Goal: Task Accomplishment & Management: Complete application form

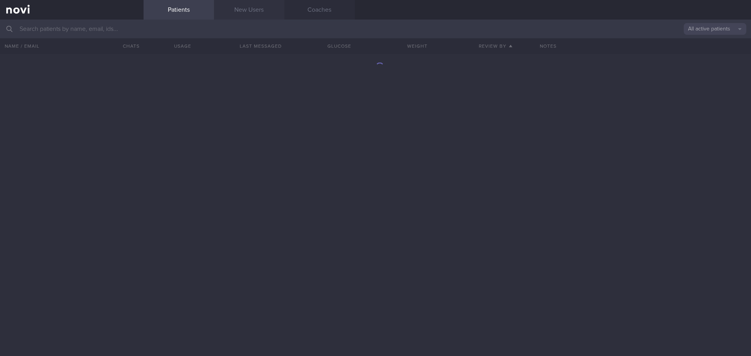
click at [258, 9] on link "New Users" at bounding box center [249, 10] width 70 height 20
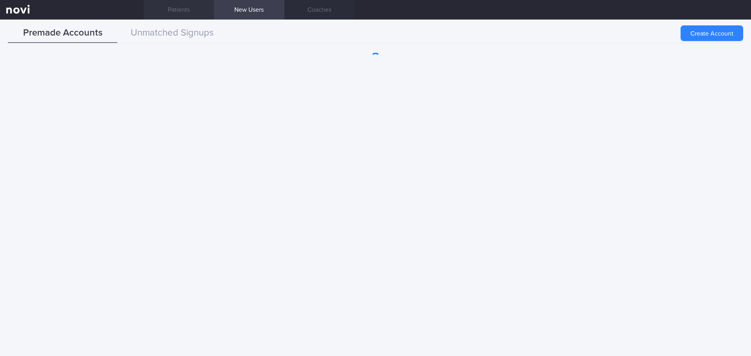
click at [195, 13] on link "Patients" at bounding box center [178, 10] width 70 height 20
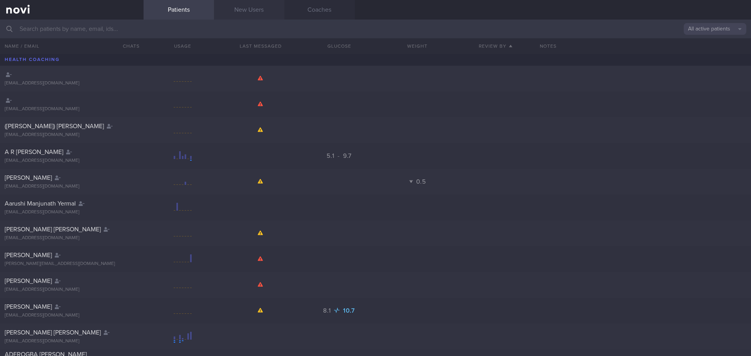
click at [263, 2] on link "New Users" at bounding box center [249, 10] width 70 height 20
click at [260, 8] on link "New Users" at bounding box center [249, 10] width 70 height 20
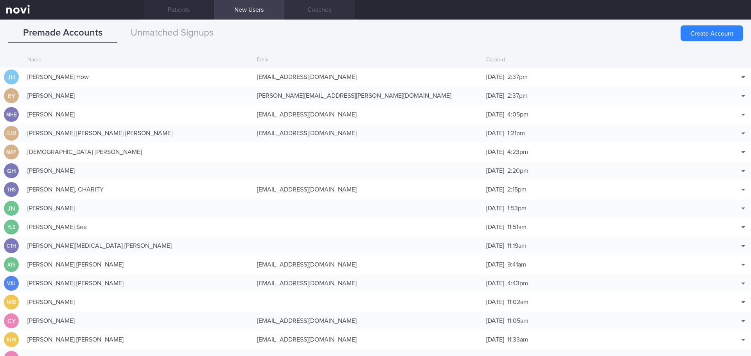
click at [299, 9] on link "Coaches" at bounding box center [319, 10] width 70 height 20
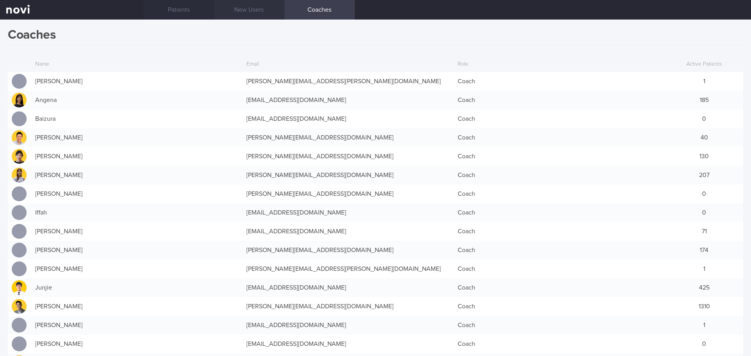
click at [240, 1] on link "New Users" at bounding box center [249, 10] width 70 height 20
drag, startPoint x: 240, startPoint y: 1, endPoint x: 239, endPoint y: 9, distance: 7.4
click at [240, 2] on link "New Users" at bounding box center [249, 10] width 70 height 20
click at [240, 5] on link "New Users" at bounding box center [249, 10] width 70 height 20
click at [239, 9] on link "New Users" at bounding box center [249, 10] width 70 height 20
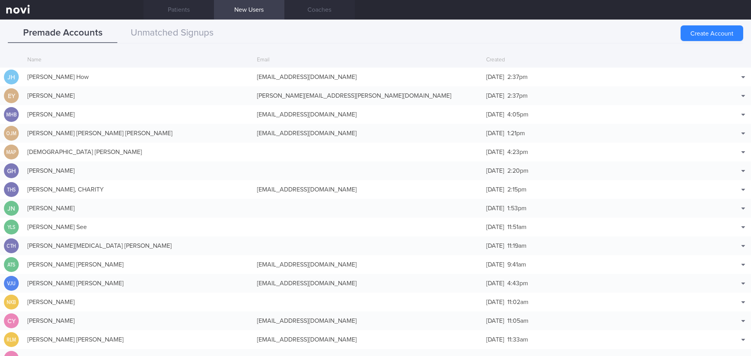
click at [161, 22] on div "Premade Accounts Unmatched Signups Create Account Name Email Created [PERSON_NA…" at bounding box center [375, 188] width 751 height 337
click at [174, 35] on button "Unmatched Signups" at bounding box center [171, 33] width 109 height 20
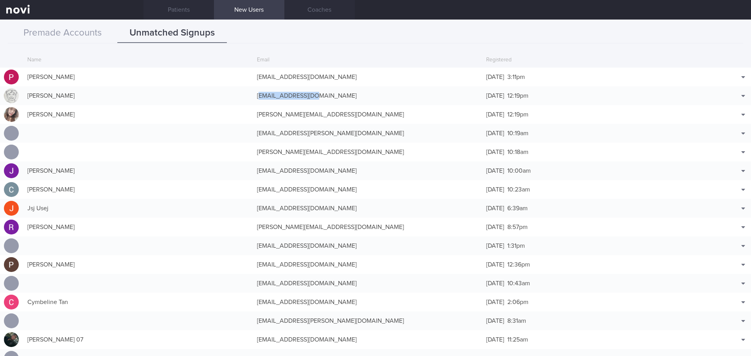
drag, startPoint x: 310, startPoint y: 98, endPoint x: 258, endPoint y: 99, distance: 52.8
click at [257, 99] on div "[EMAIL_ADDRESS][DOMAIN_NAME]" at bounding box center [367, 96] width 229 height 16
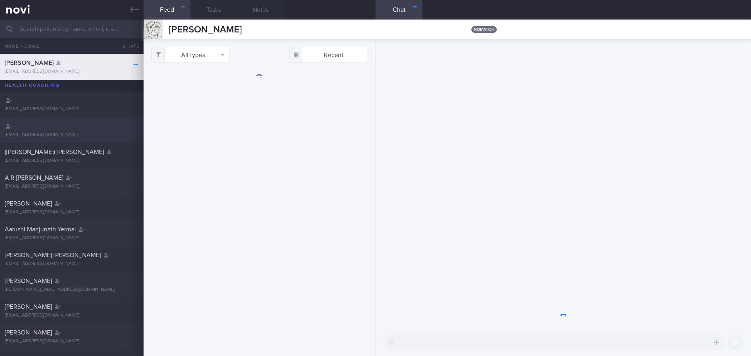
click at [258, 99] on div "Patients New Users Coaches All active patients Assigned patients All active pat…" at bounding box center [375, 188] width 751 height 337
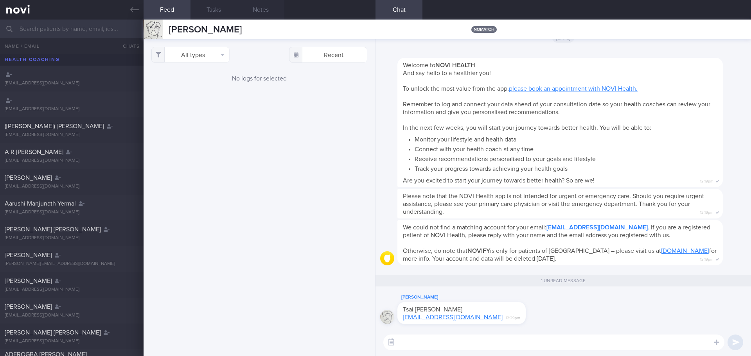
drag, startPoint x: 407, startPoint y: 323, endPoint x: 535, endPoint y: 322, distance: 128.2
click at [540, 322] on div "[PERSON_NAME] [PERSON_NAME] [EMAIL_ADDRESS][DOMAIN_NAME] 12:29pm" at bounding box center [563, 311] width 366 height 36
click at [137, 17] on link at bounding box center [71, 10] width 143 height 20
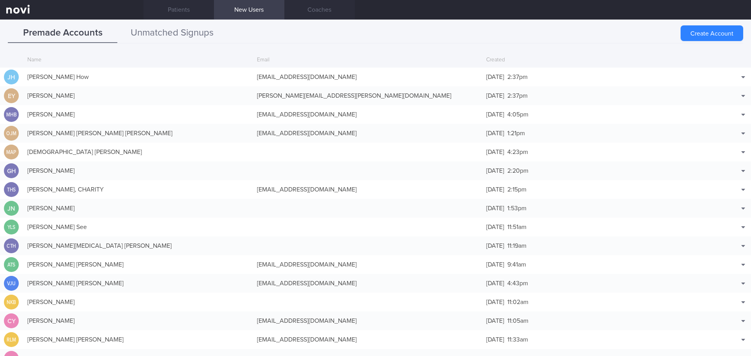
click at [185, 41] on button "Unmatched Signups" at bounding box center [171, 33] width 109 height 20
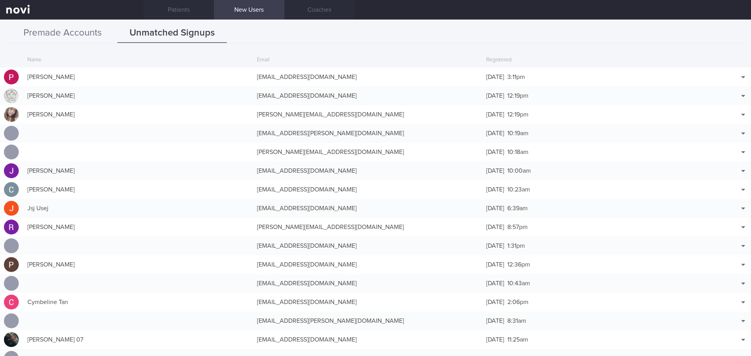
click at [50, 31] on button "Premade Accounts" at bounding box center [62, 33] width 109 height 20
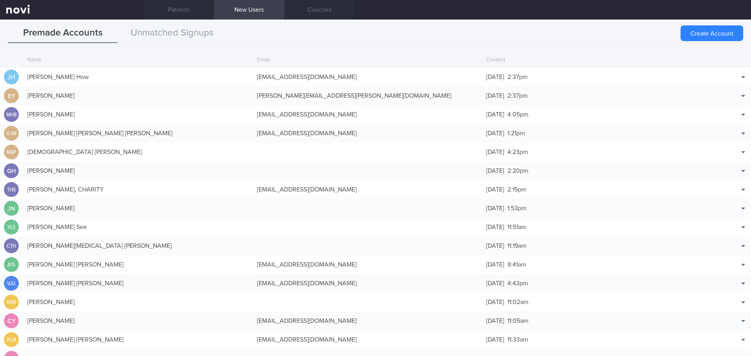
click at [713, 32] on button "Create Account" at bounding box center [711, 33] width 63 height 16
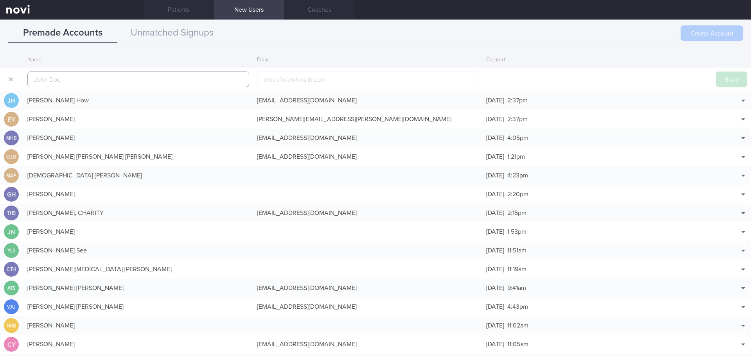
scroll to position [19, 0]
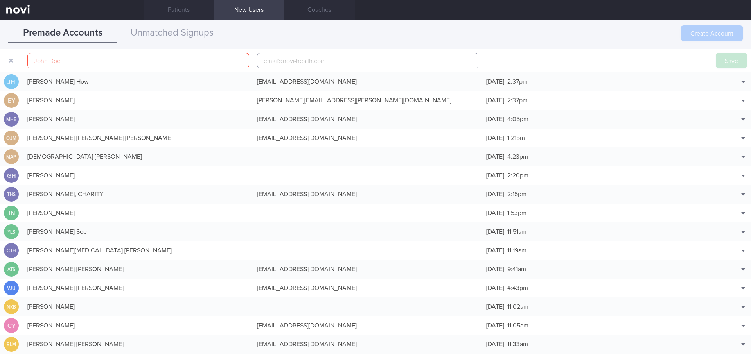
click at [328, 67] on input "email" at bounding box center [368, 61] width 222 height 16
paste input "[EMAIL_ADDRESS][DOMAIN_NAME]"
click at [283, 61] on input "[EMAIL_ADDRESS][DOMAIN_NAME]" at bounding box center [368, 61] width 222 height 16
type input "[EMAIL_ADDRESS][DOMAIN_NAME]"
click at [156, 65] on input "text" at bounding box center [138, 61] width 222 height 16
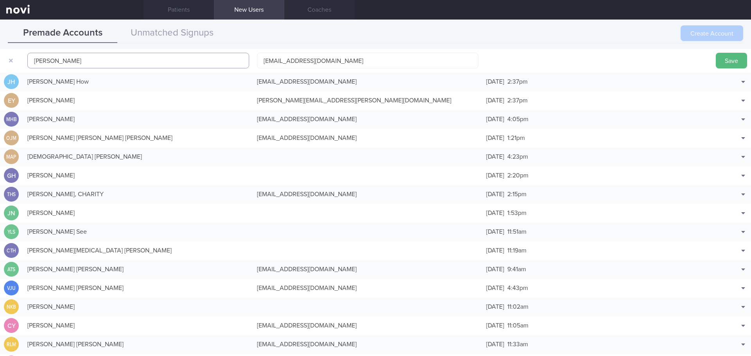
click at [118, 59] on input "[PERSON_NAME]" at bounding box center [138, 61] width 222 height 16
paste input "TSAI [PERSON_NAME]"
type input "TSAI [PERSON_NAME]"
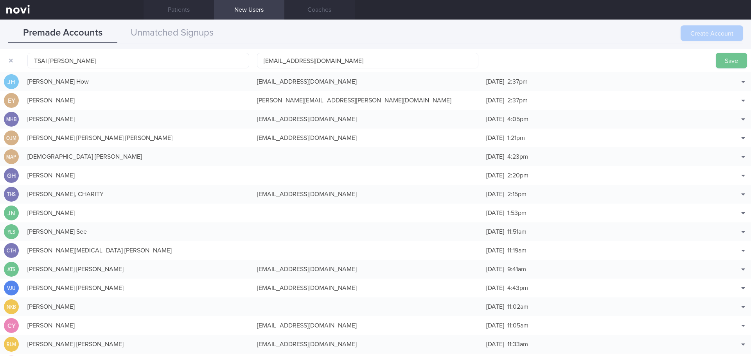
click at [735, 64] on button "Save" at bounding box center [730, 61] width 31 height 16
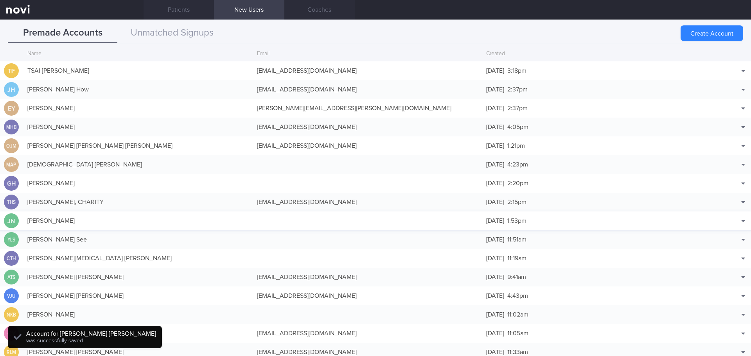
scroll to position [0, 0]
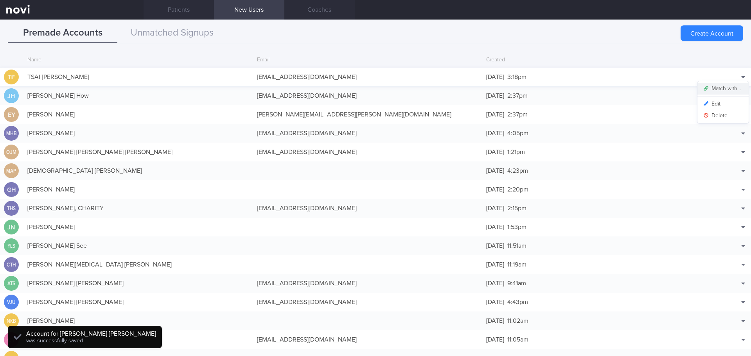
click at [736, 86] on button "Match with..." at bounding box center [722, 89] width 51 height 12
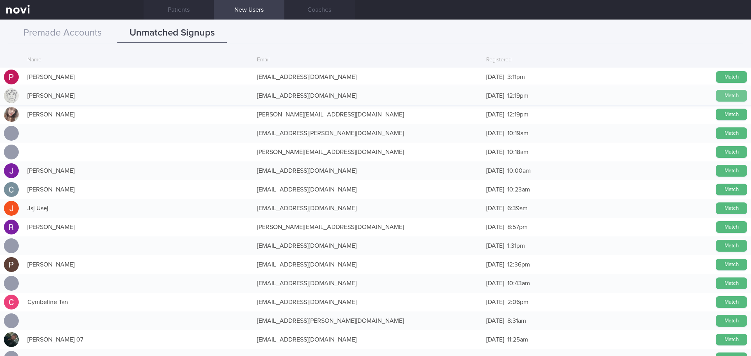
click at [721, 97] on button "Match" at bounding box center [730, 96] width 31 height 12
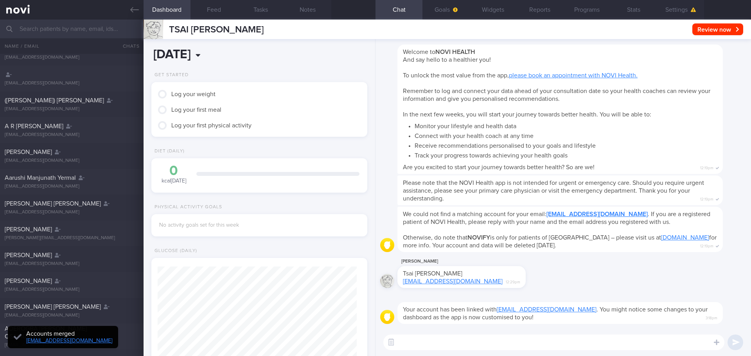
scroll to position [98, 196]
